Goal: Information Seeking & Learning: Learn about a topic

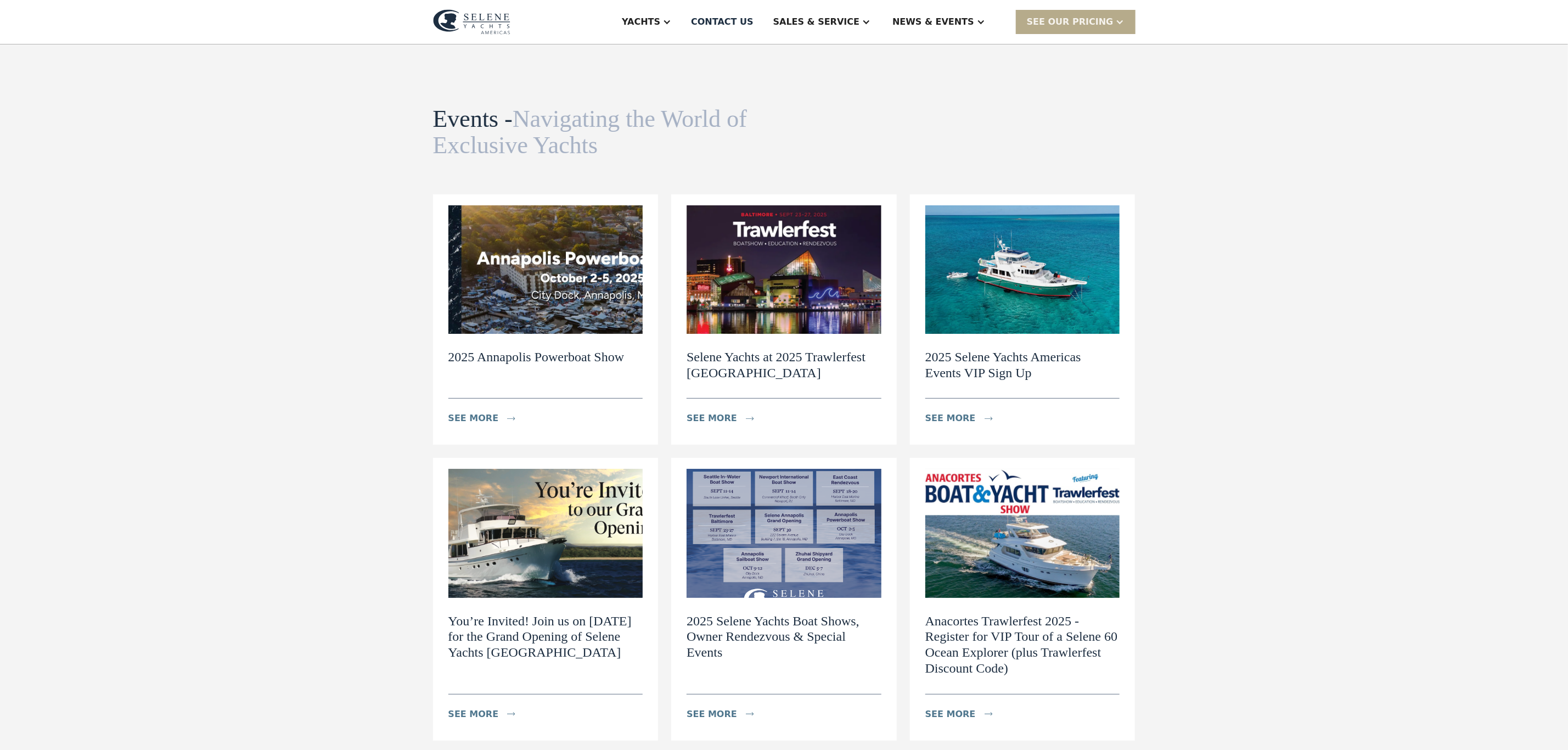
click at [536, 359] on h2 "2025 Annapolis Powerboat Show" at bounding box center [536, 357] width 176 height 16
